Goal: Entertainment & Leisure: Browse casually

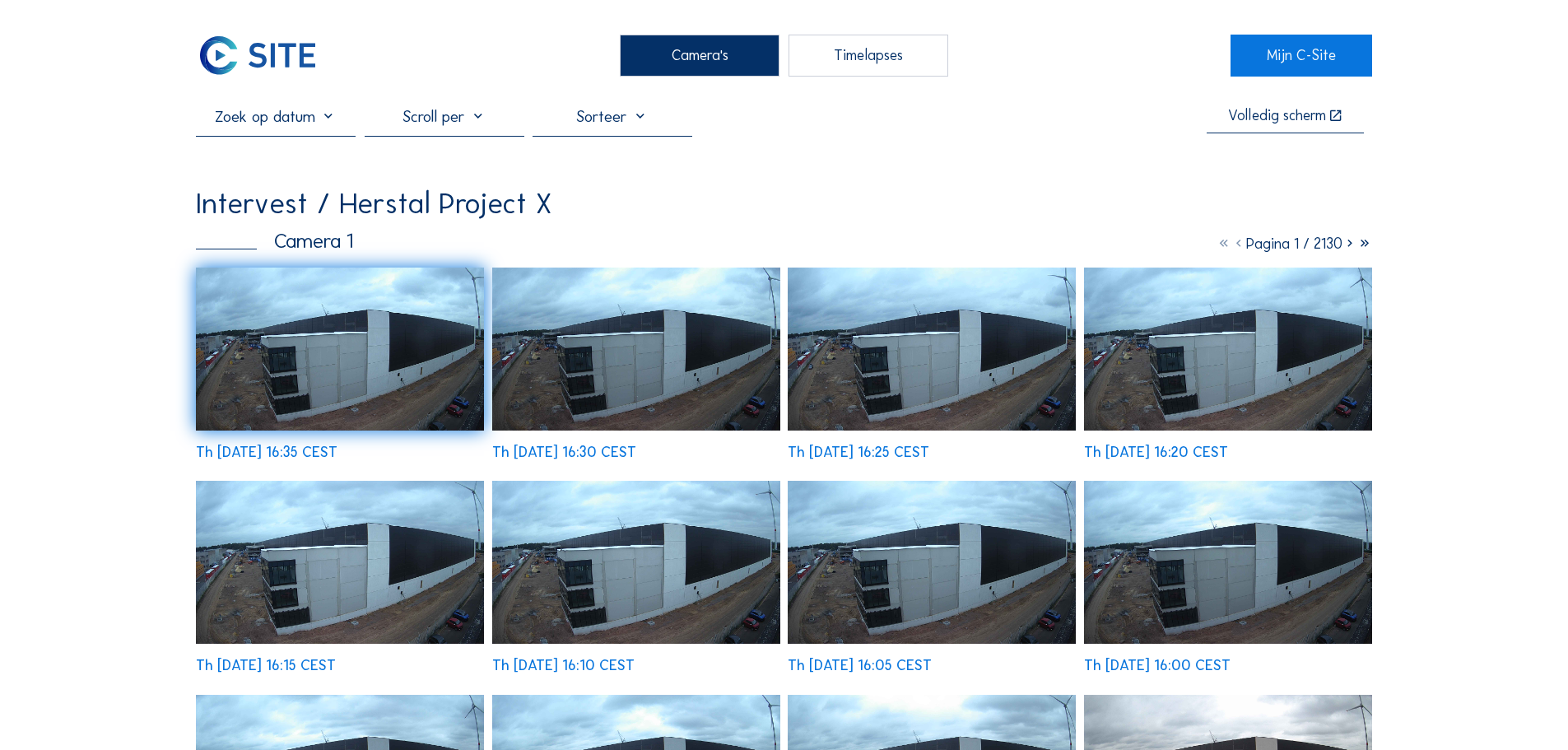
click at [646, 47] on div "Camera's" at bounding box center [699, 56] width 160 height 42
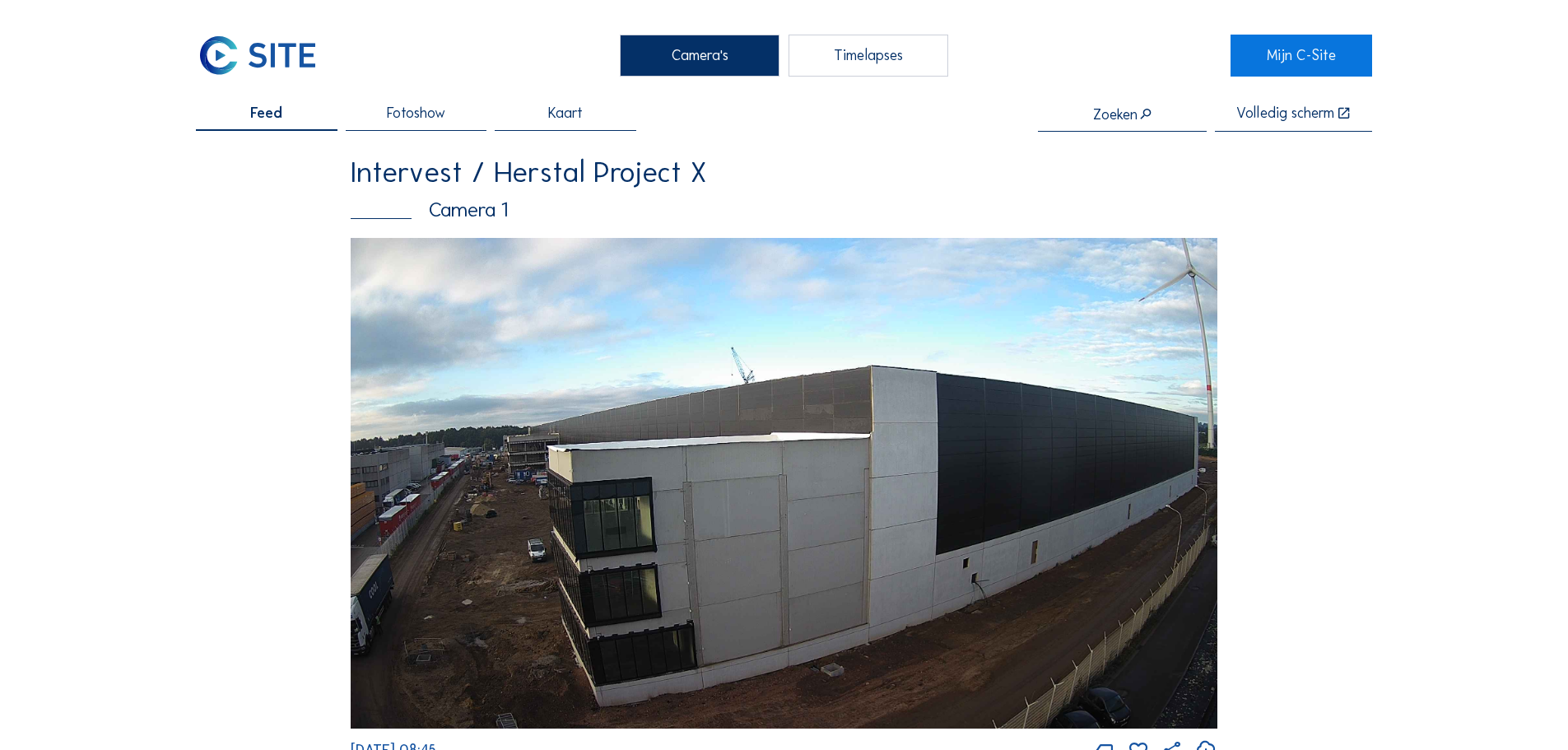
click at [448, 341] on img at bounding box center [784, 483] width 867 height 491
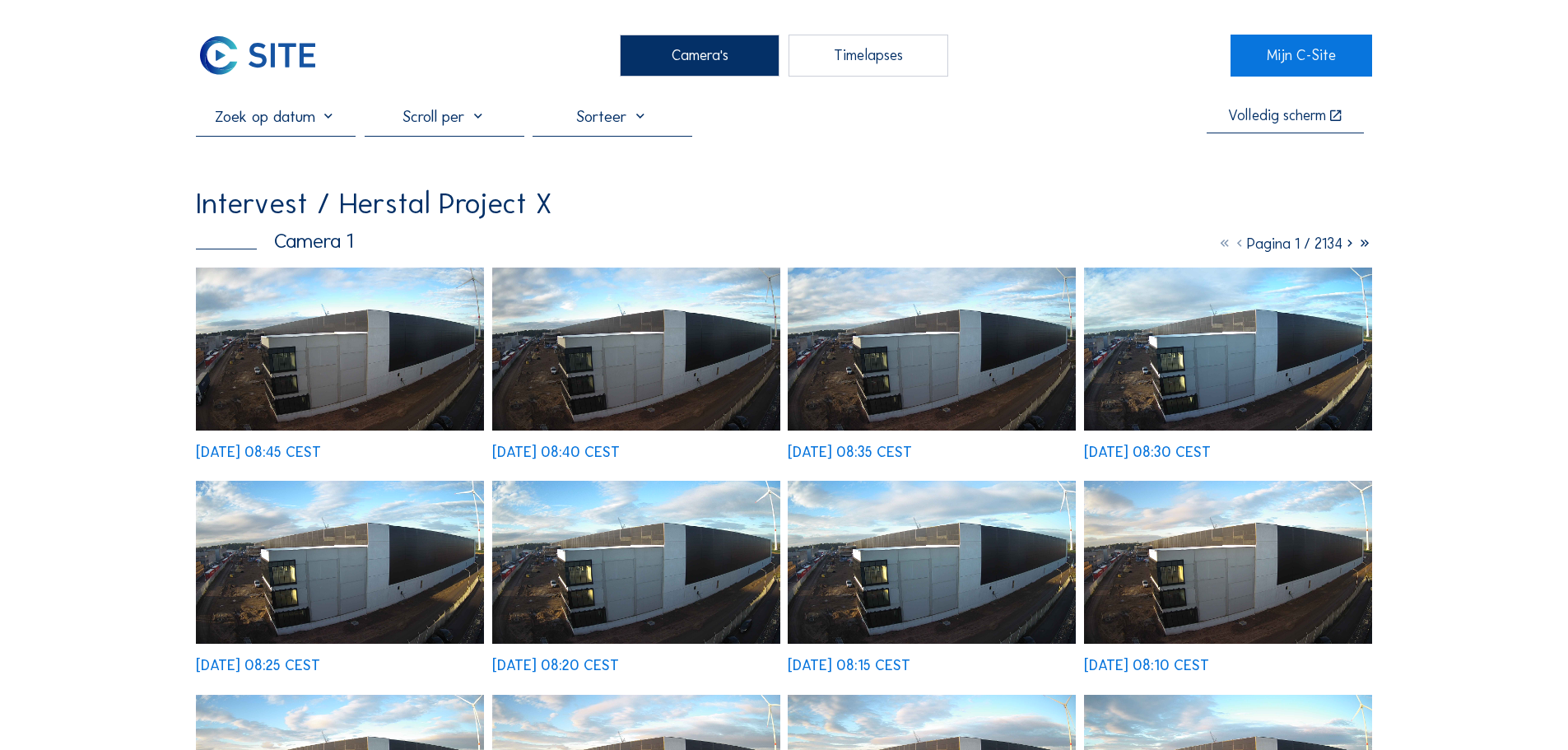
click at [372, 356] on img at bounding box center [340, 349] width 288 height 163
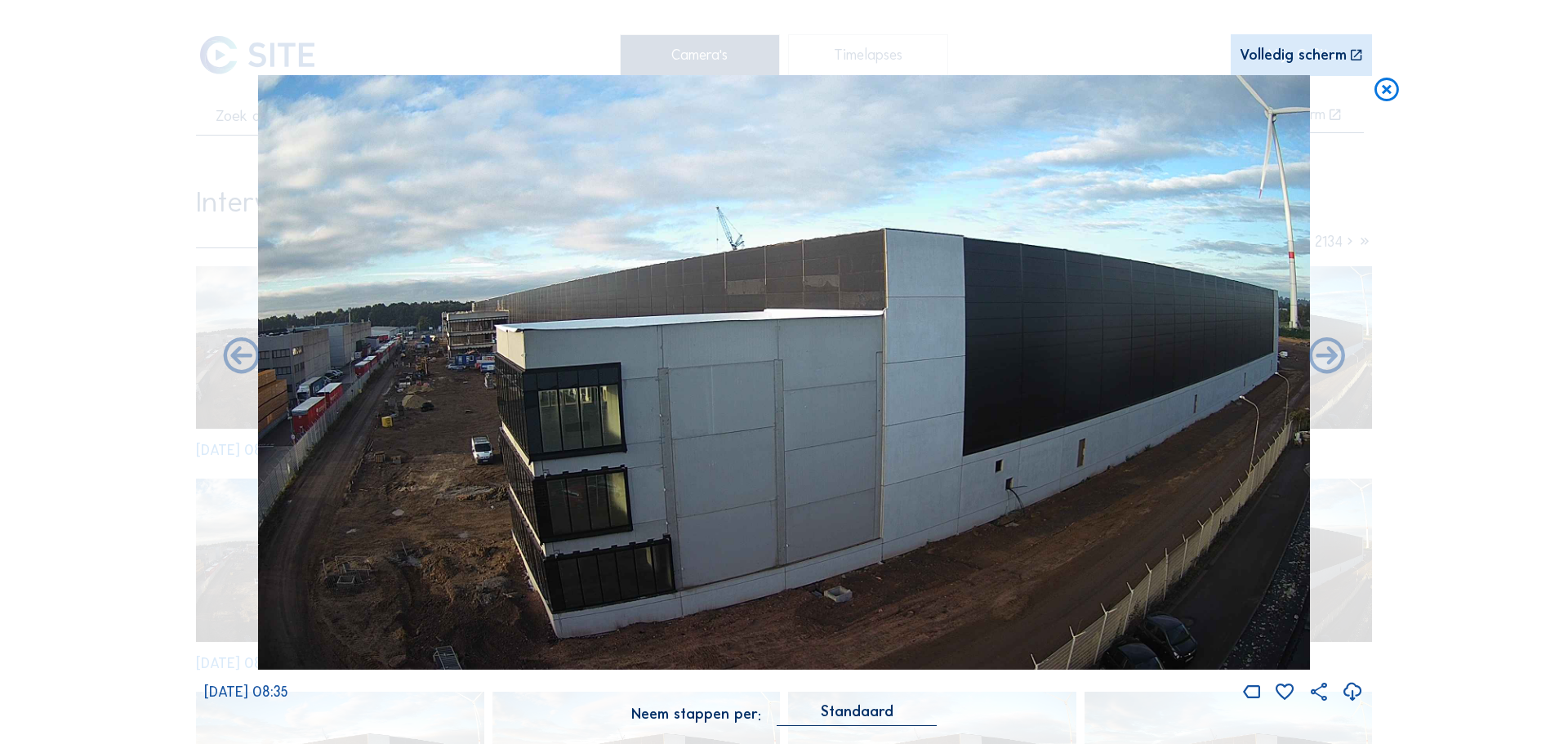
click at [1388, 99] on icon at bounding box center [1386, 90] width 29 height 30
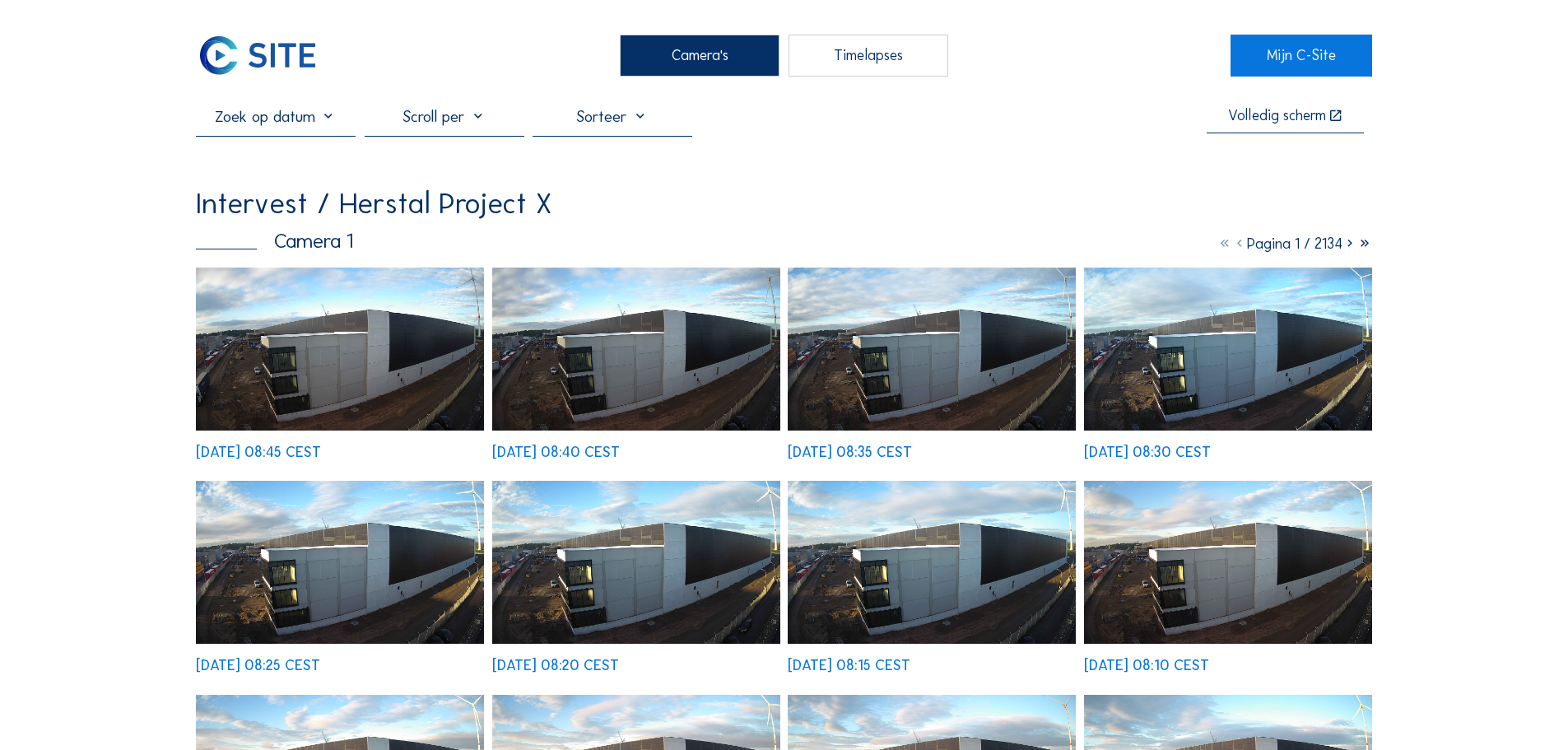
click at [734, 62] on div "Camera's" at bounding box center [699, 56] width 160 height 42
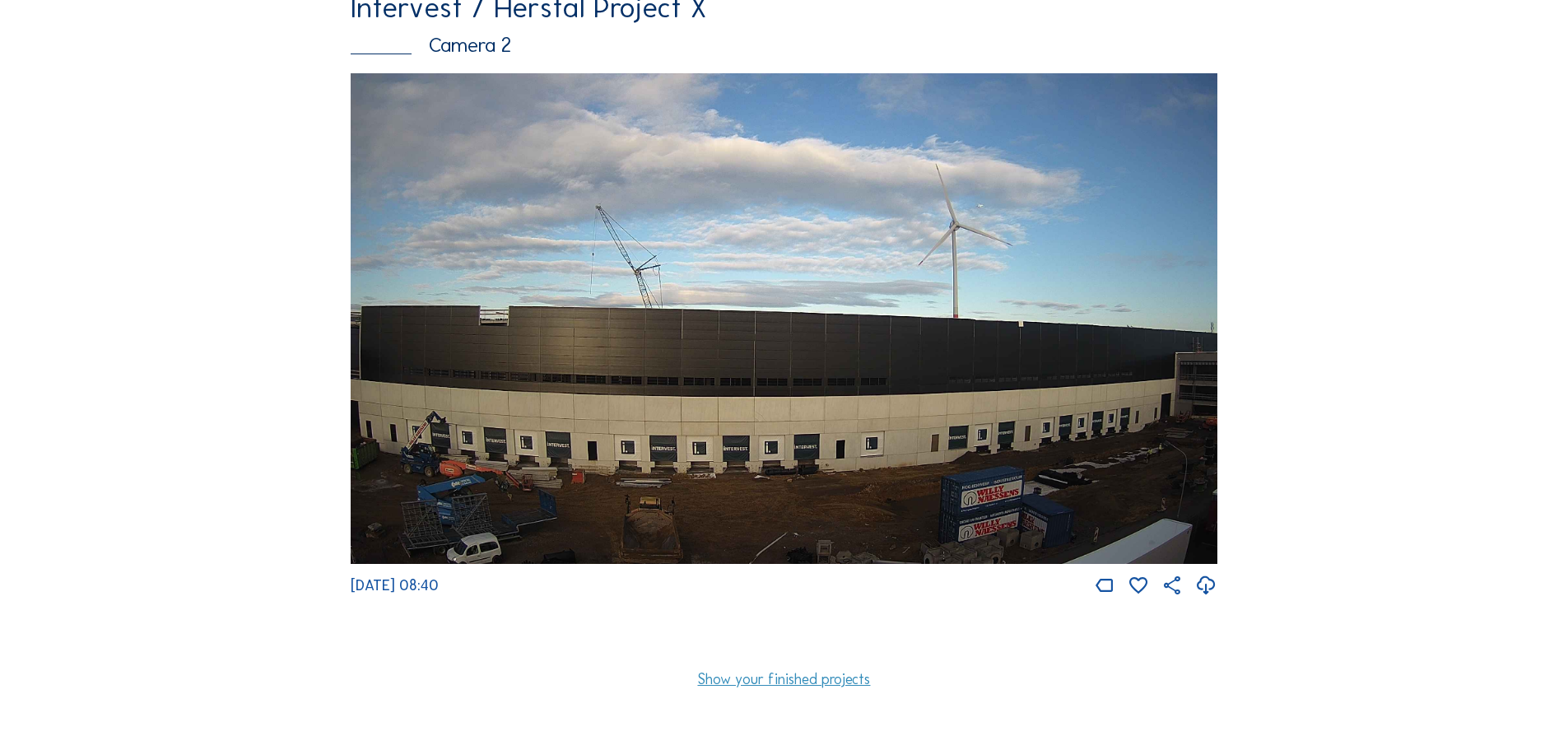
scroll to position [823, 0]
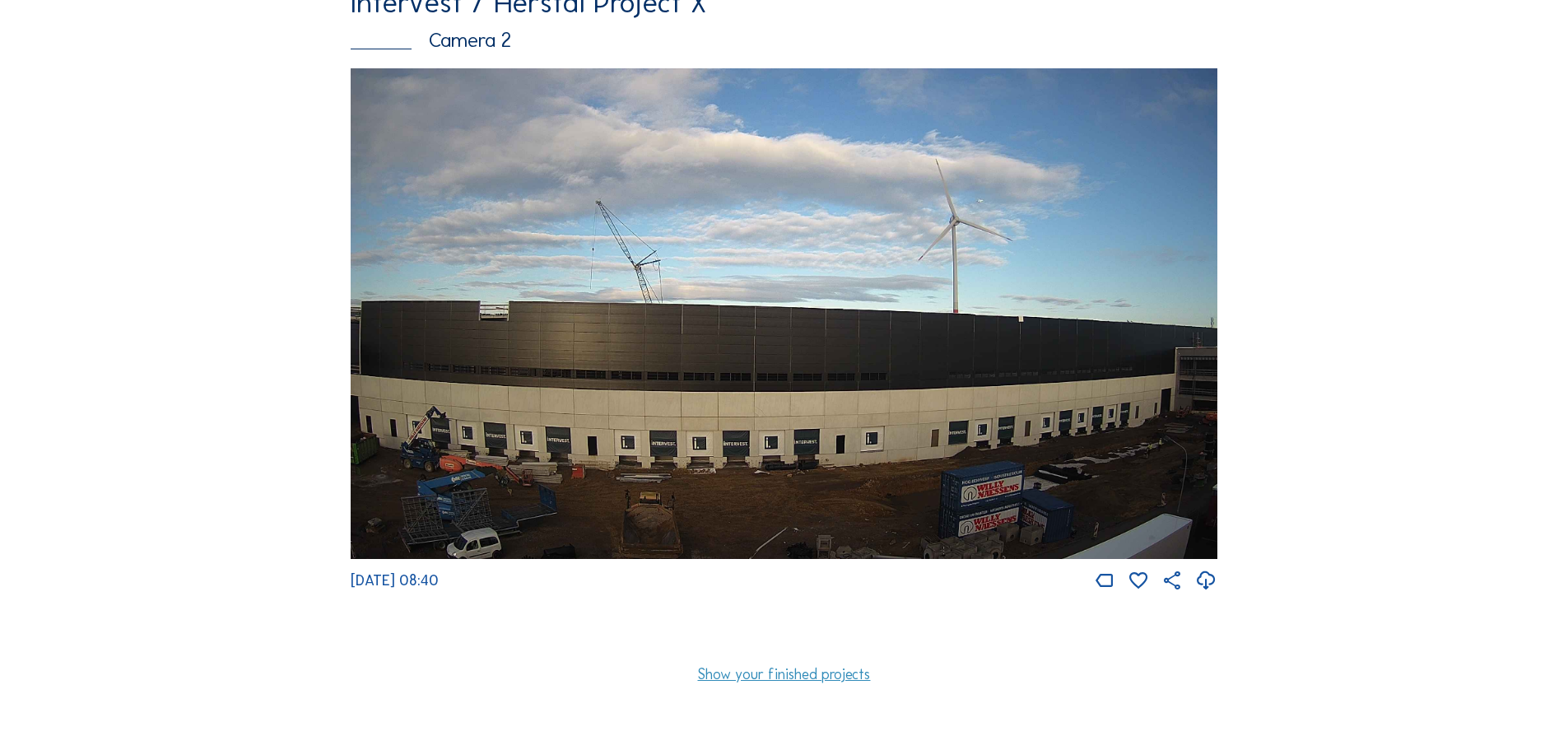
click at [530, 396] on img at bounding box center [784, 313] width 867 height 491
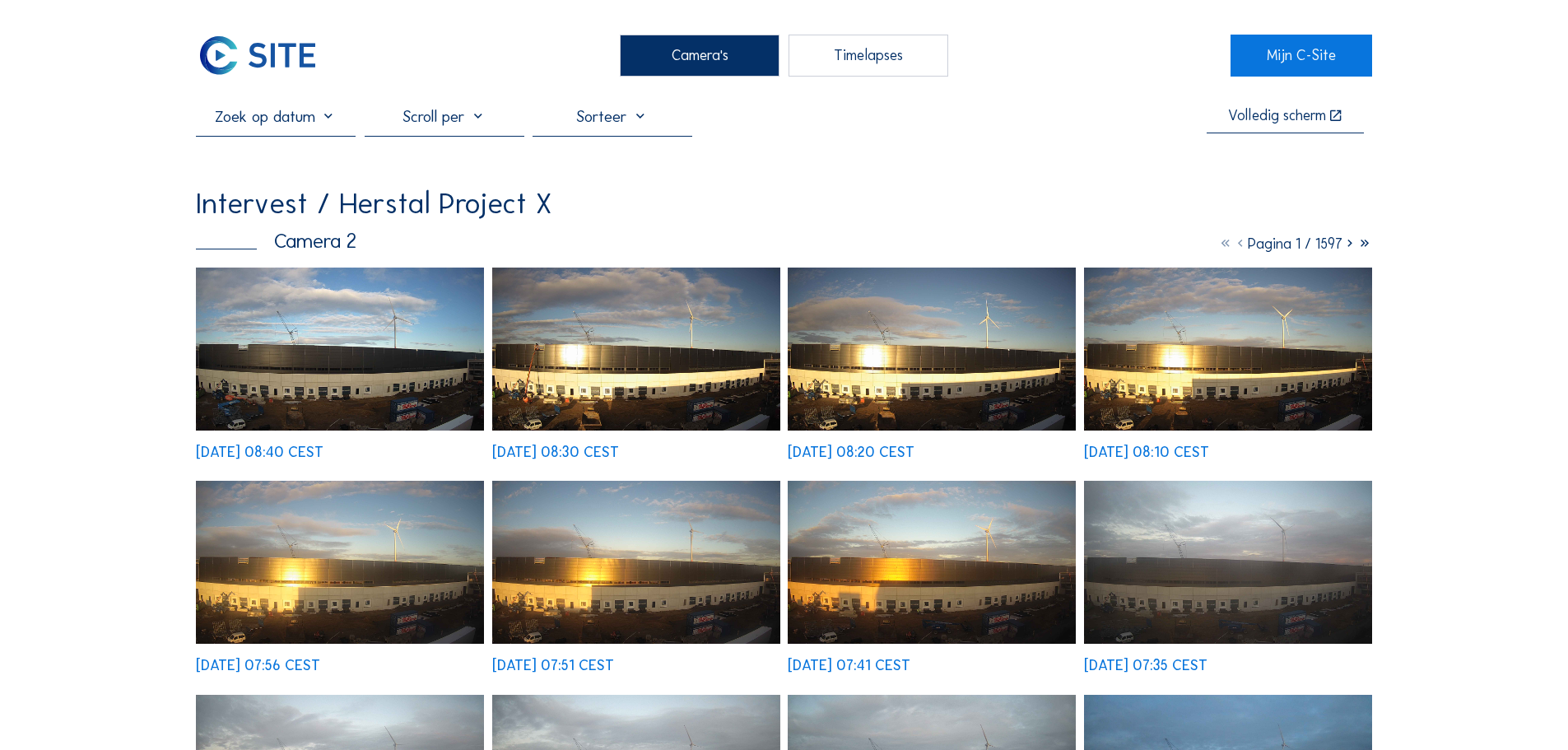
click at [378, 392] on img at bounding box center [340, 349] width 288 height 163
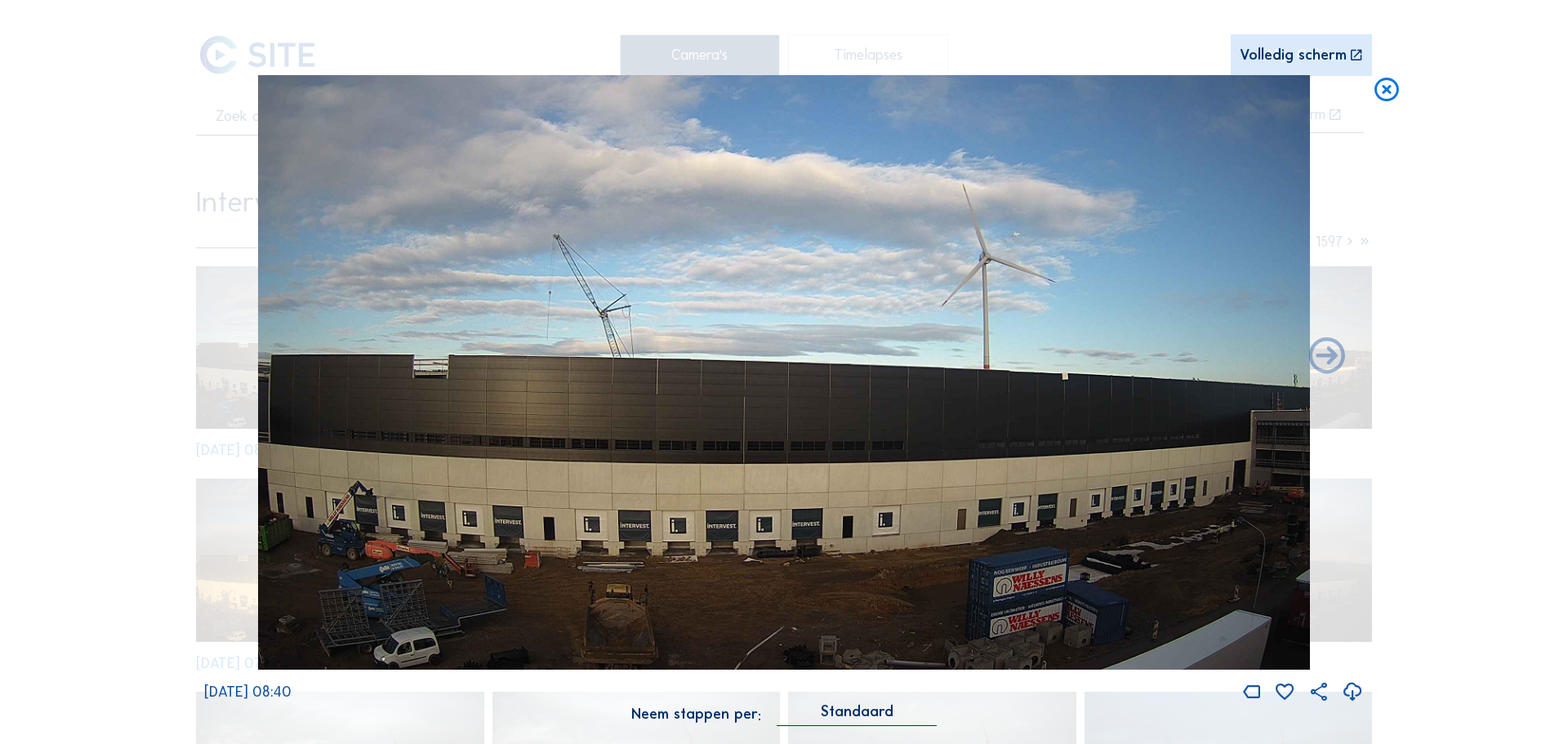
click at [1382, 84] on icon at bounding box center [1386, 90] width 29 height 30
